Goal: Transaction & Acquisition: Purchase product/service

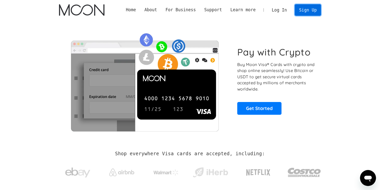
click at [310, 9] on link "Sign Up" at bounding box center [308, 9] width 26 height 11
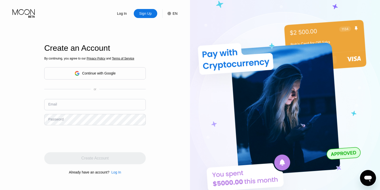
click at [115, 74] on div "Continue with Google" at bounding box center [99, 73] width 34 height 4
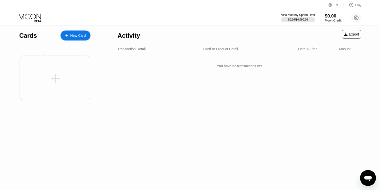
click at [334, 20] on div "Moon Credit" at bounding box center [333, 21] width 17 height 4
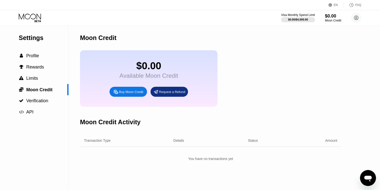
click at [136, 94] on div "Buy Moon Credit" at bounding box center [131, 92] width 24 height 4
type input "0"
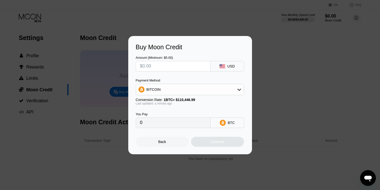
click at [161, 69] on input "text" at bounding box center [173, 66] width 66 height 10
type input "$1"
type input "0.00000906"
type input "$13"
type input "0.00011771"
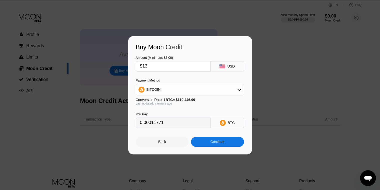
scroll to position [11, 0]
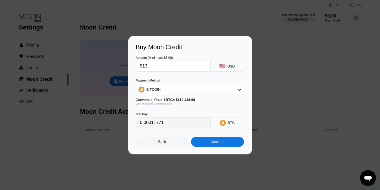
type input "$13"
click at [167, 142] on div "Back" at bounding box center [162, 142] width 53 height 10
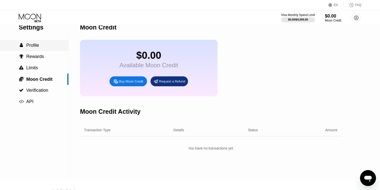
click at [38, 46] on span "Profile" at bounding box center [32, 45] width 13 height 5
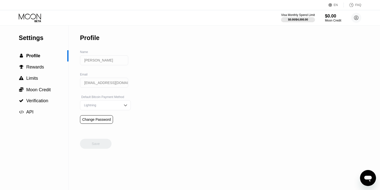
click at [95, 61] on input "Lenda Coley" at bounding box center [104, 60] width 48 height 10
click at [182, 115] on div "Settings  Profile  Rewards  Limits  Moon Credit  Verification  API Profil…" at bounding box center [190, 108] width 380 height 165
